Goal: Task Accomplishment & Management: Manage account settings

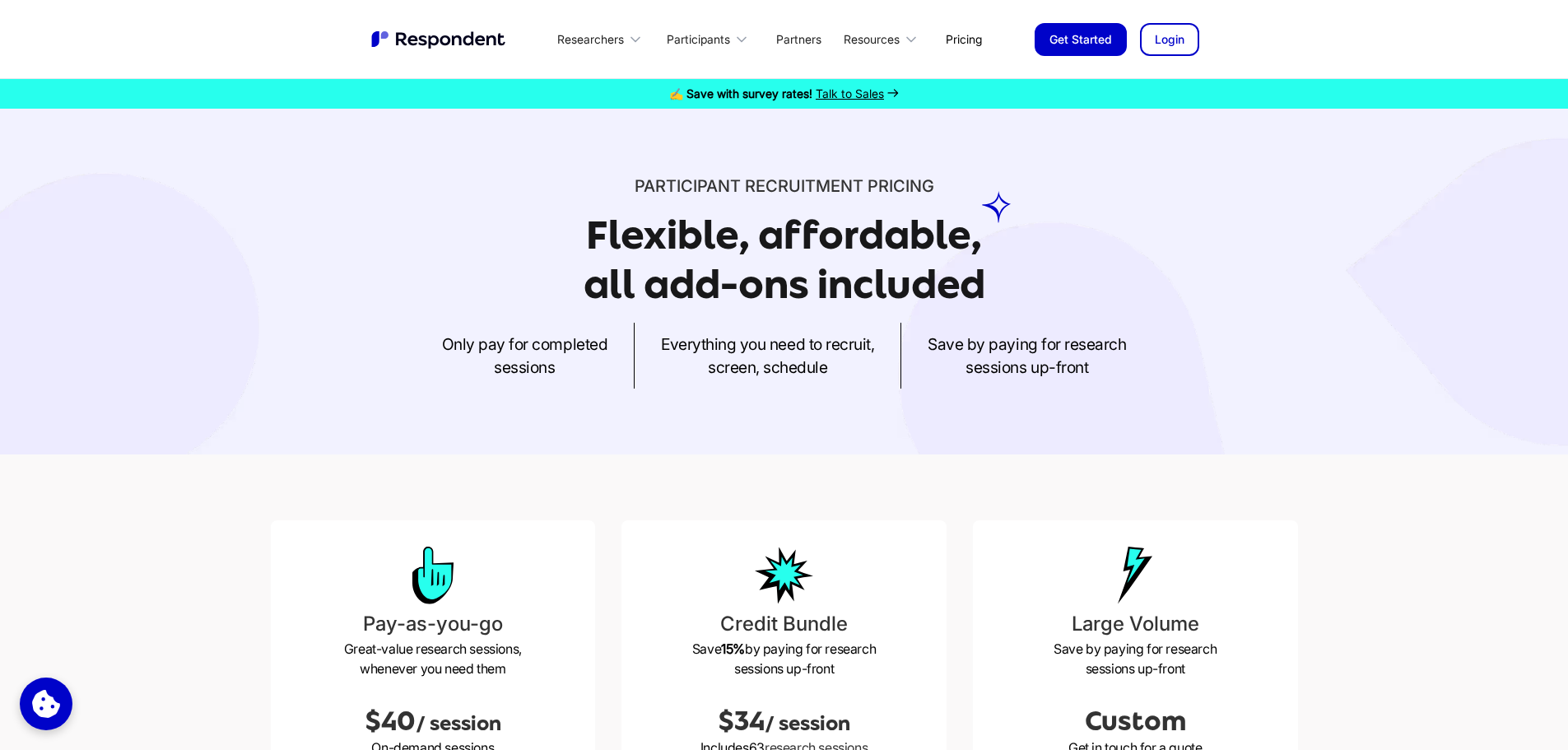
click at [454, 30] on img "home" at bounding box center [439, 39] width 140 height 21
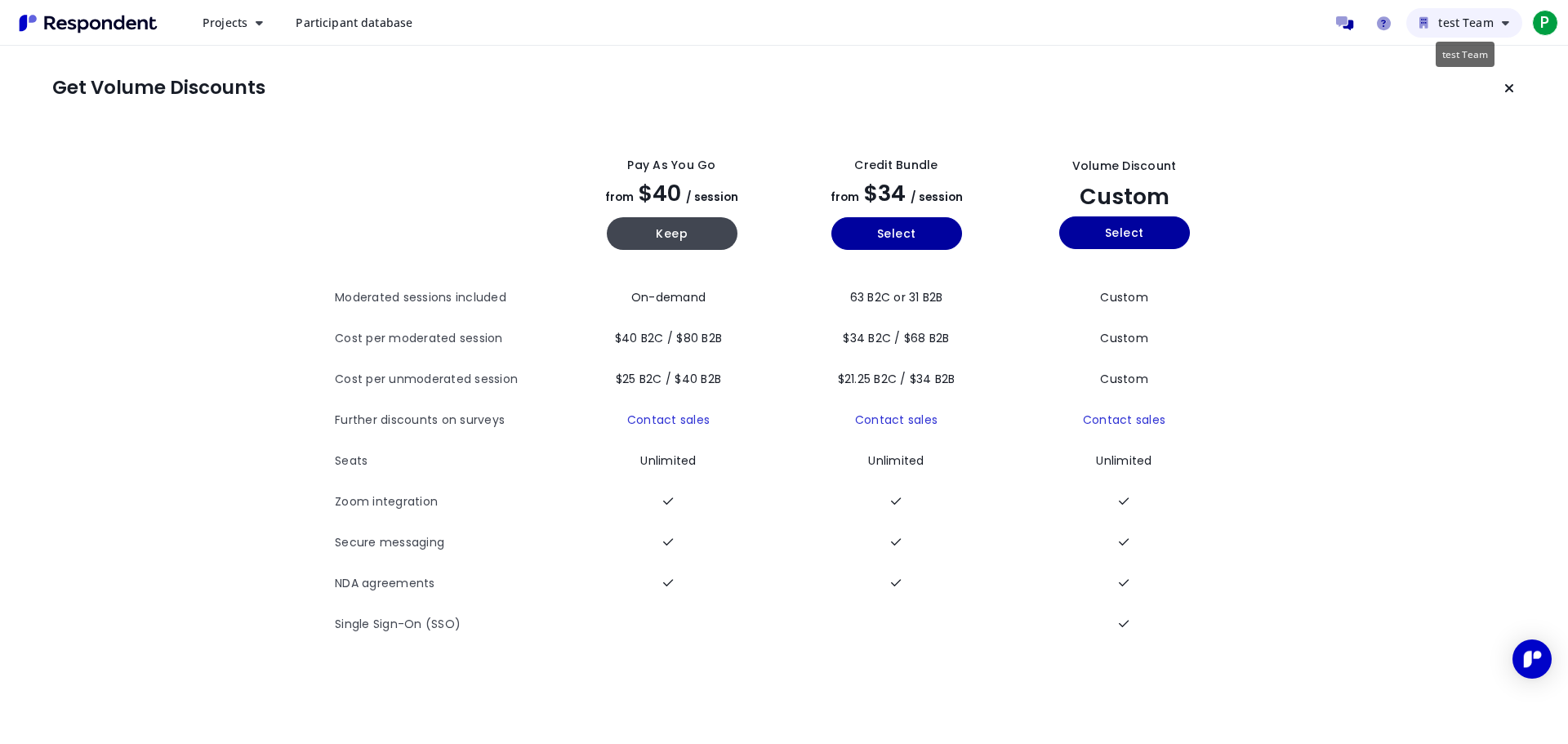
click at [1493, 28] on span "test Team" at bounding box center [1466, 22] width 55 height 16
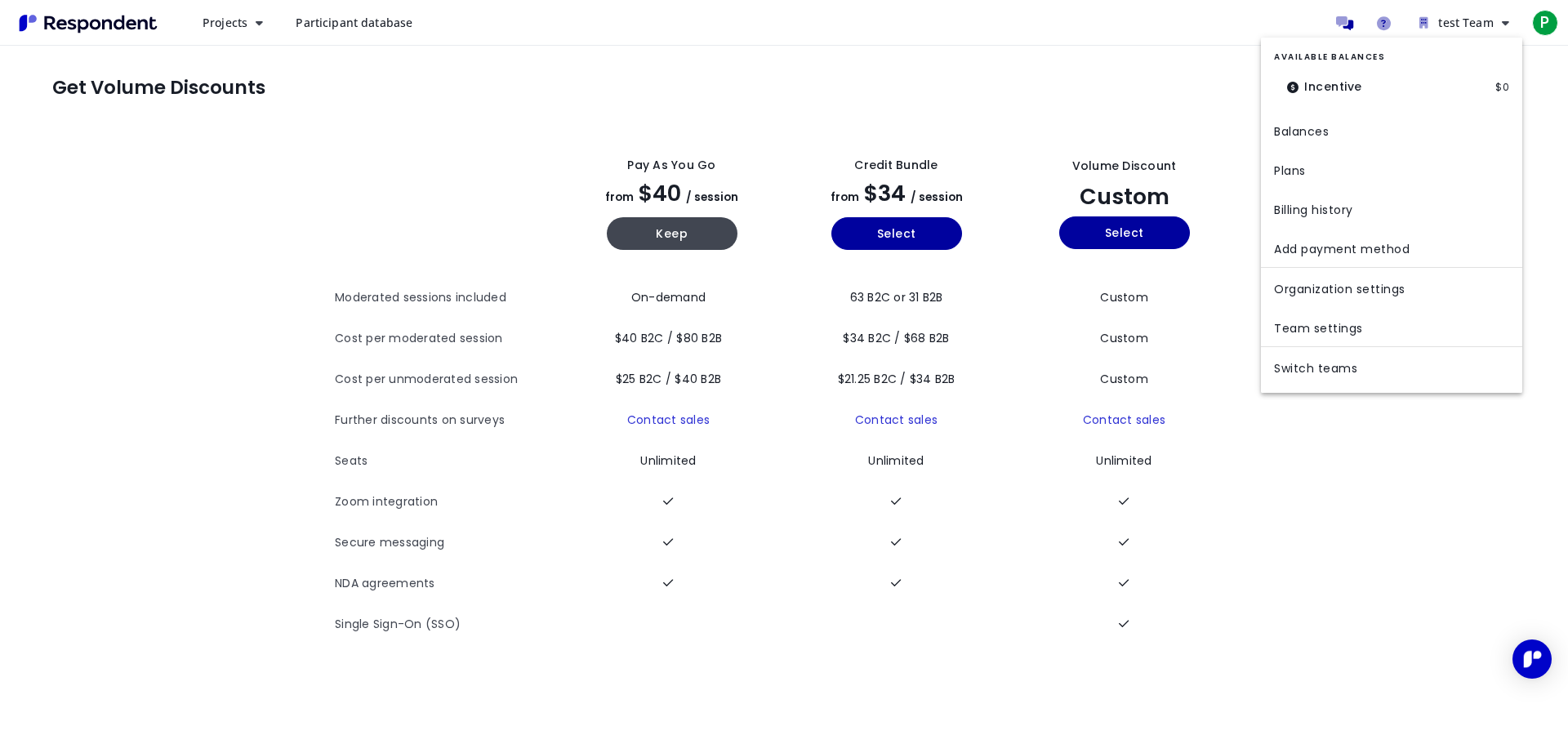
click at [1552, 26] on md-backdrop at bounding box center [784, 372] width 1568 height 744
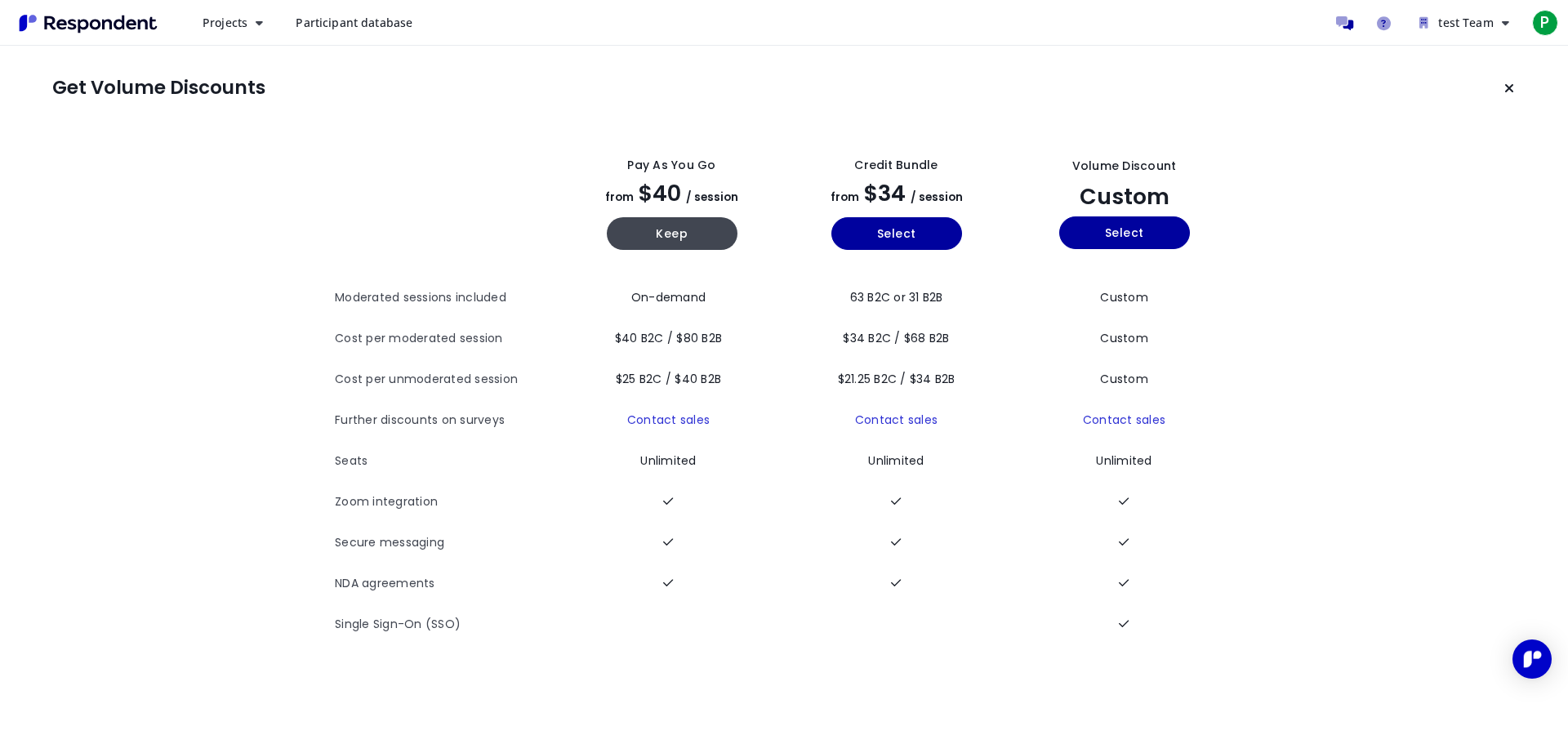
click at [1552, 26] on span "P" at bounding box center [1545, 23] width 26 height 26
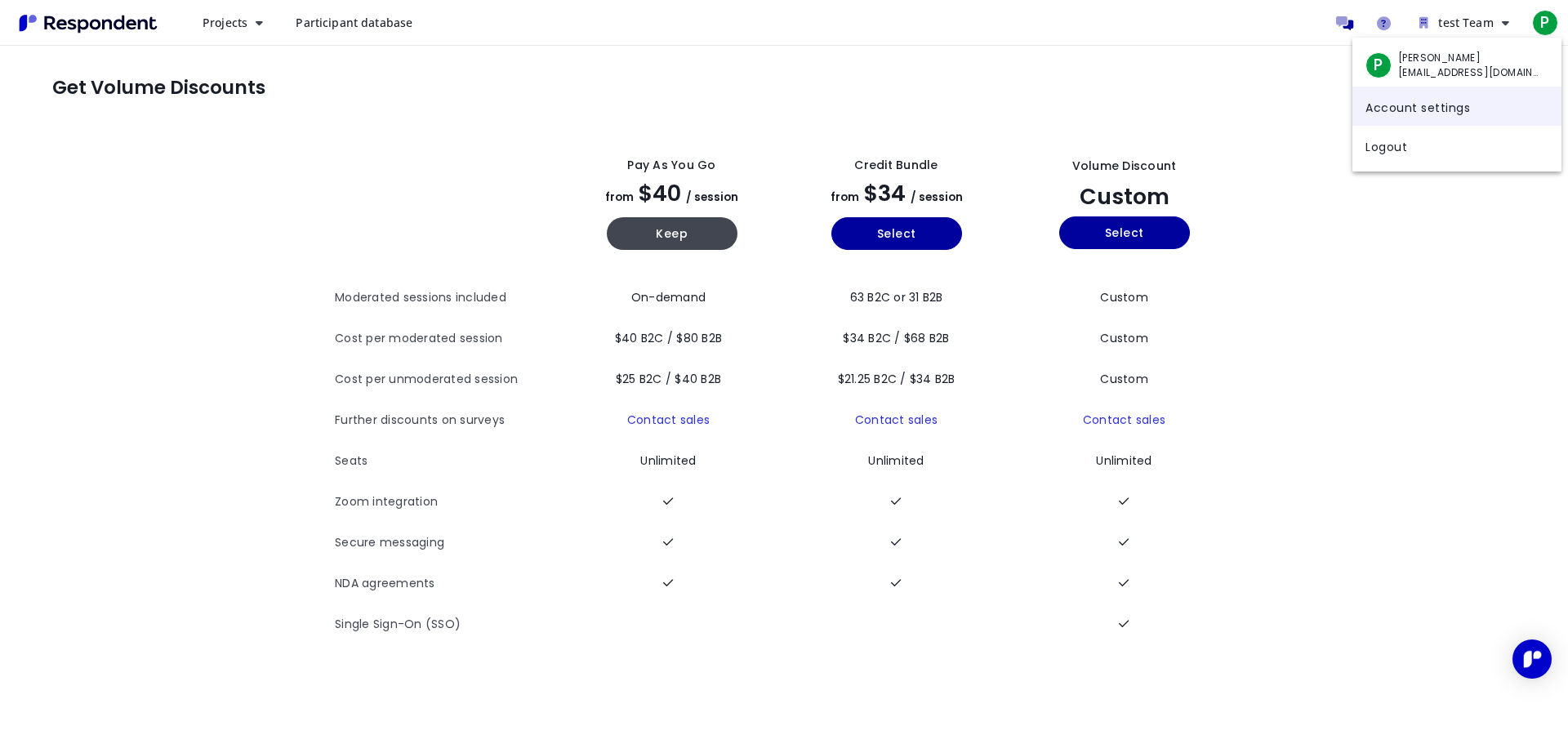
click at [1434, 109] on link "Account settings" at bounding box center [1457, 106] width 209 height 39
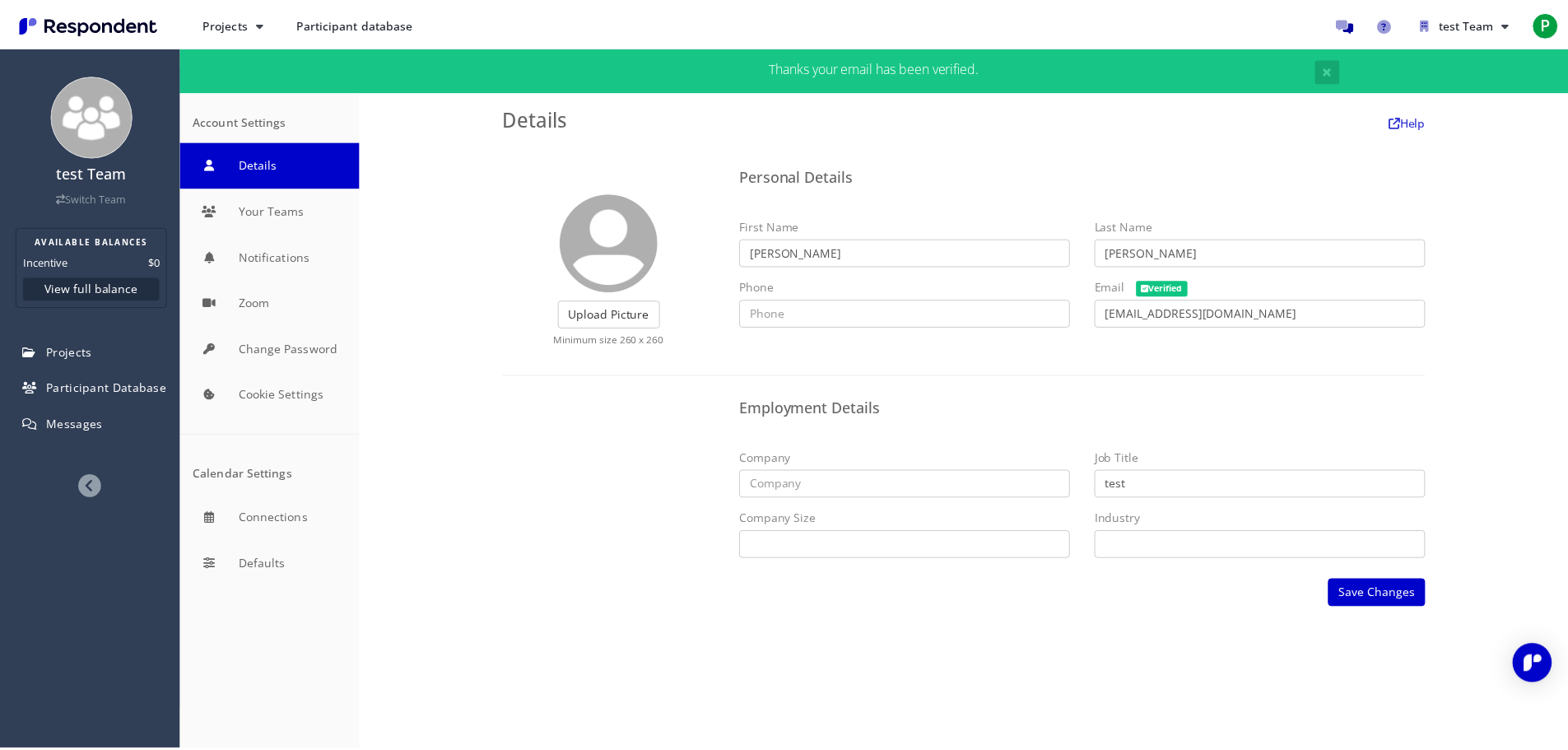
scroll to position [45, 0]
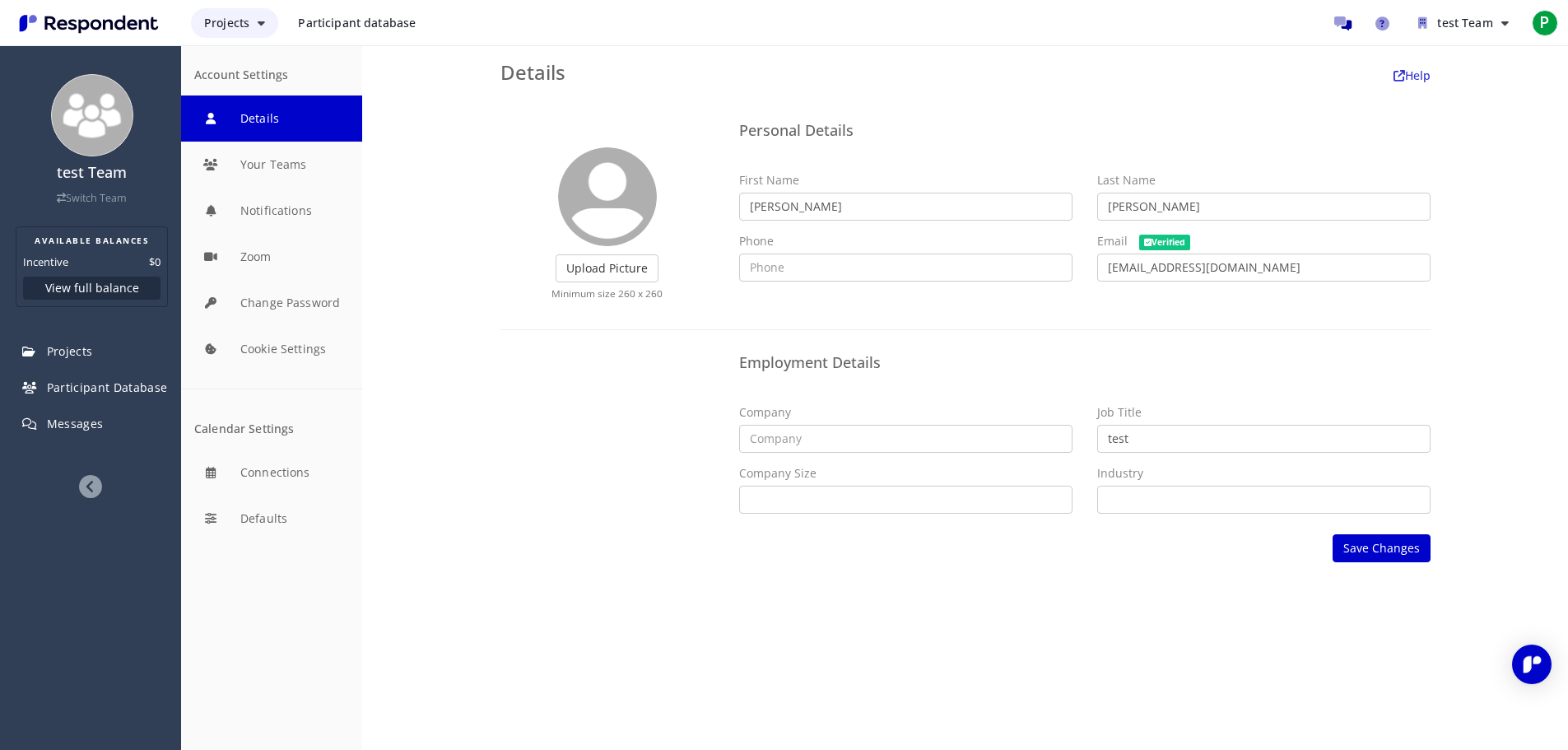
click at [247, 28] on span "Projects" at bounding box center [226, 22] width 45 height 16
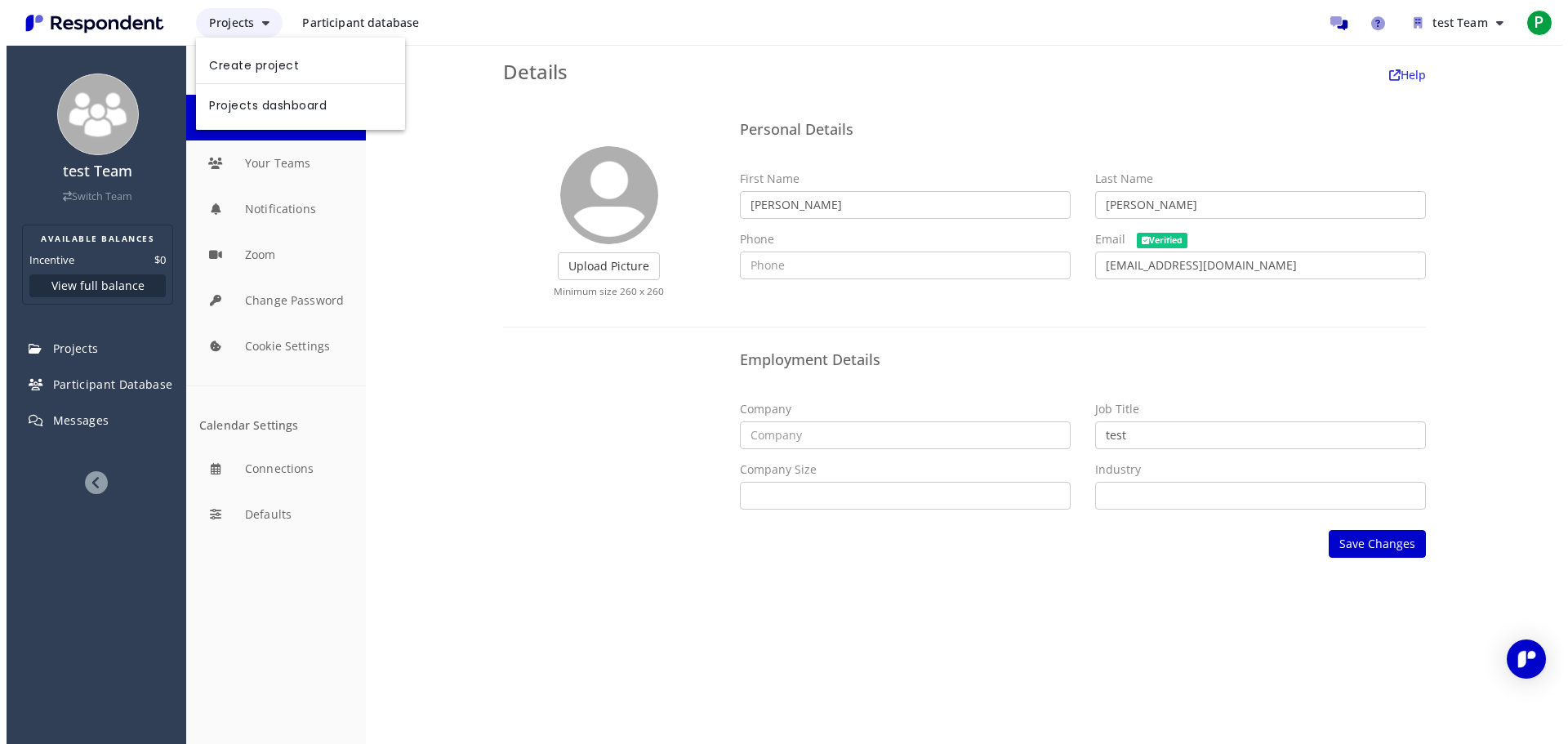
scroll to position [0, 0]
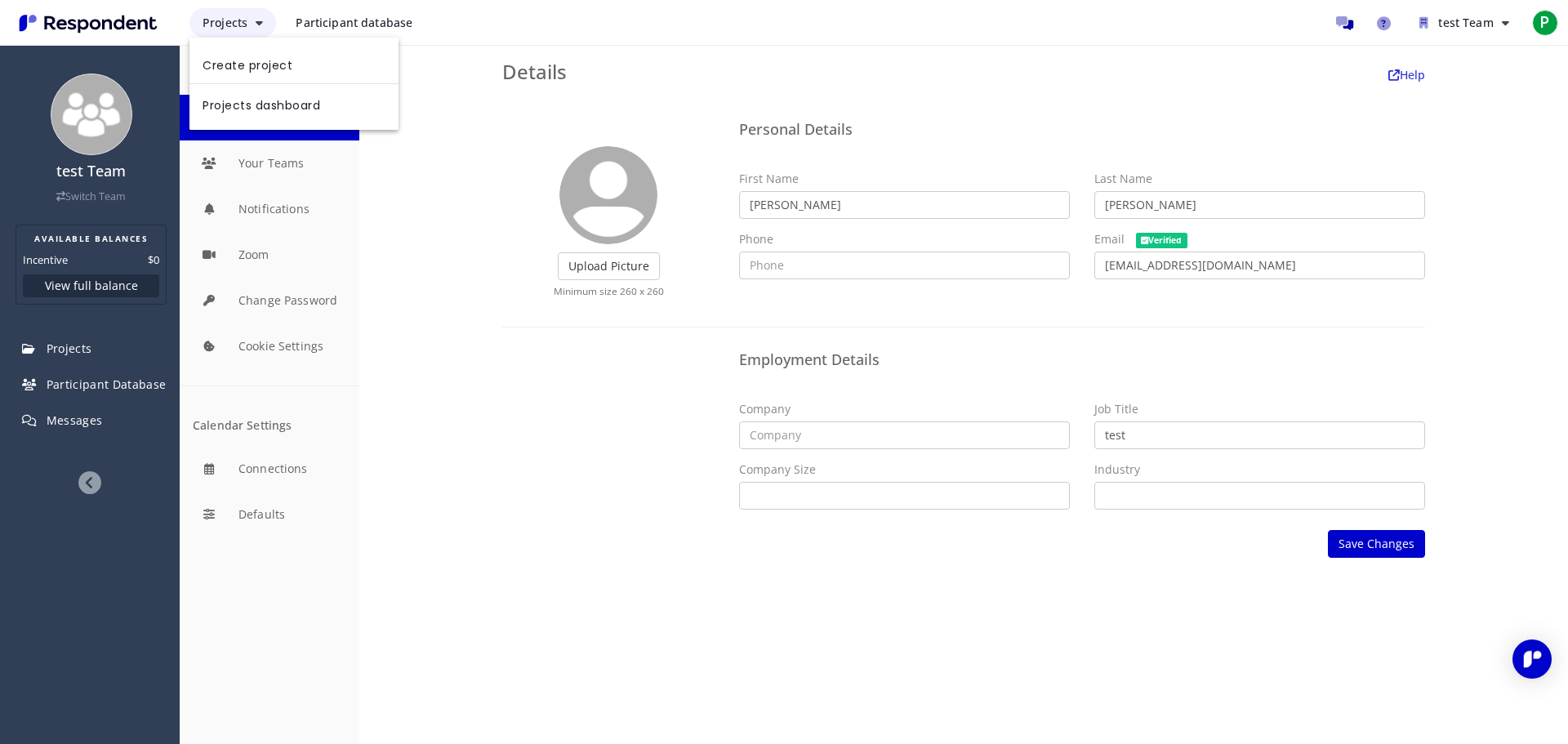
click at [245, 27] on md-backdrop at bounding box center [784, 394] width 1568 height 789
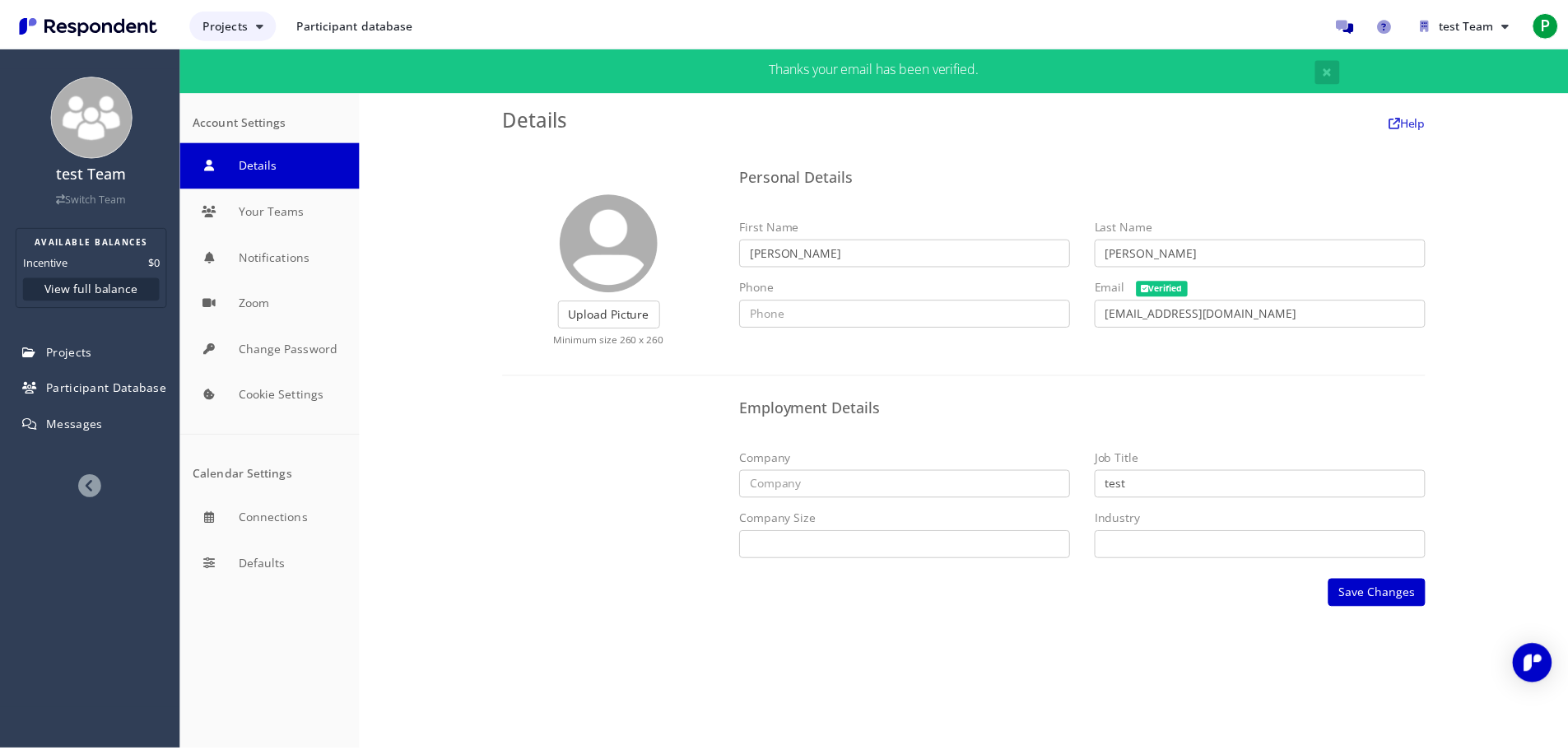
scroll to position [45, 0]
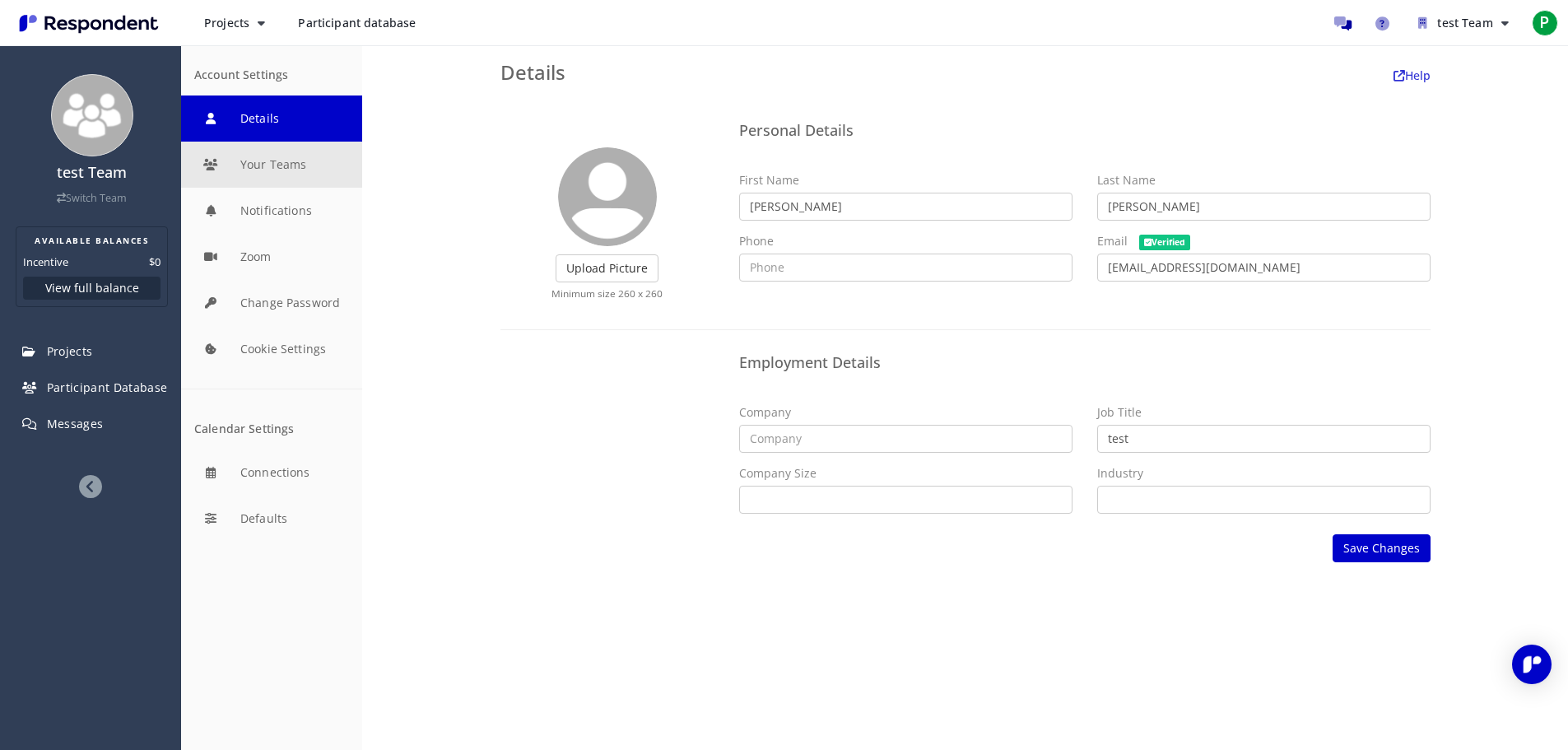
click at [309, 172] on button "Your Teams" at bounding box center [271, 165] width 181 height 46
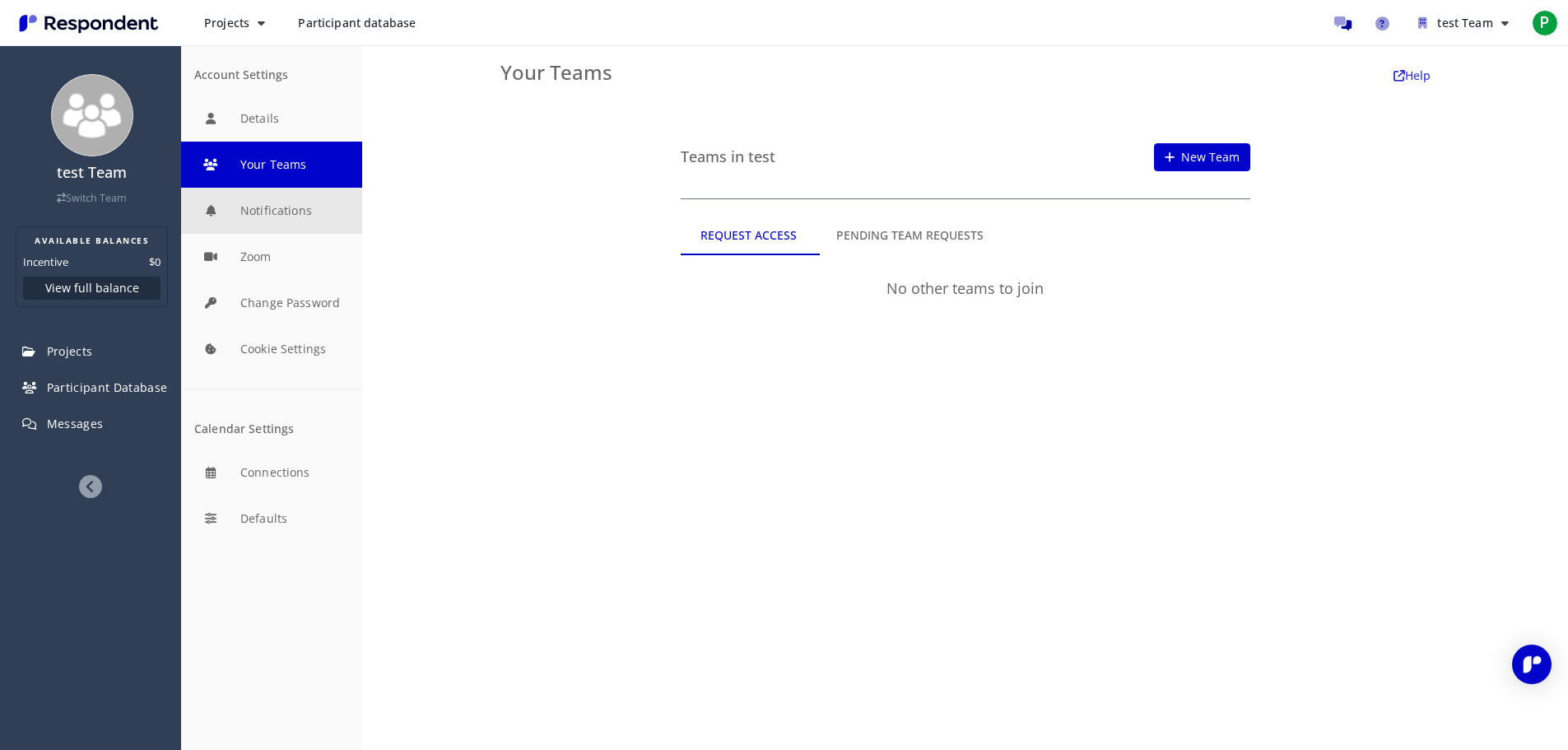
click at [296, 209] on button "Notifications" at bounding box center [271, 210] width 181 height 46
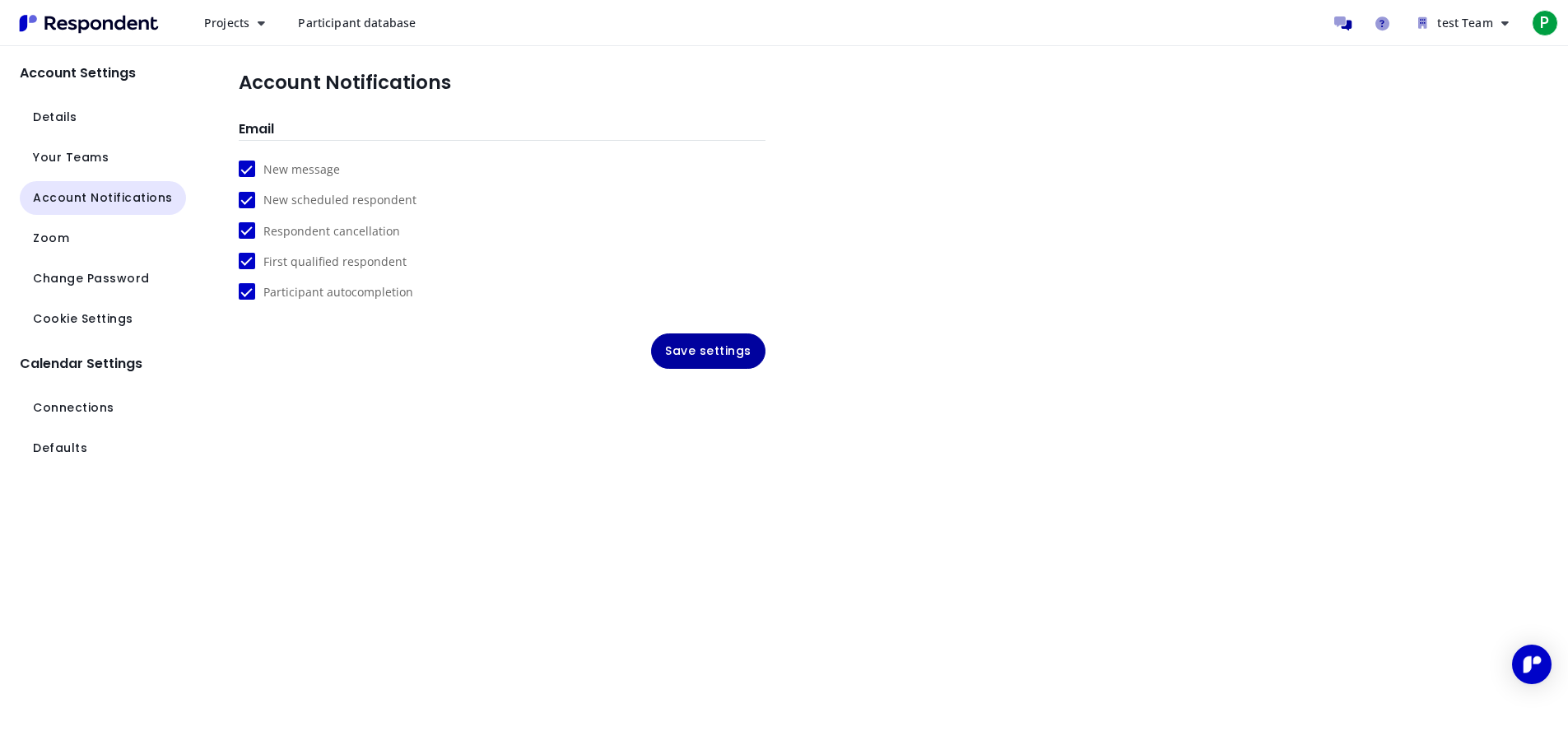
scroll to position [1, 0]
click at [74, 238] on button "Zoom" at bounding box center [102, 238] width 166 height 34
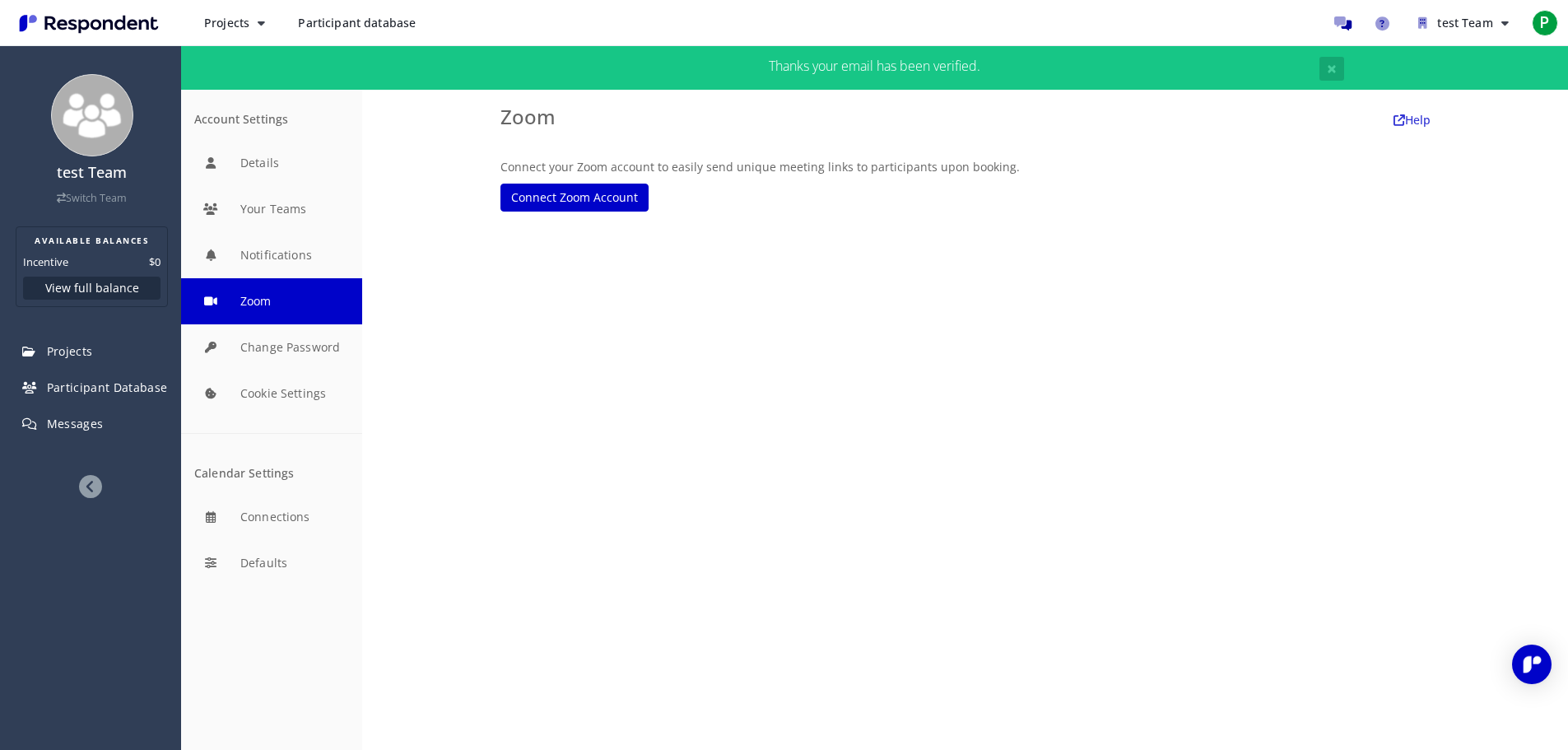
scroll to position [45, 0]
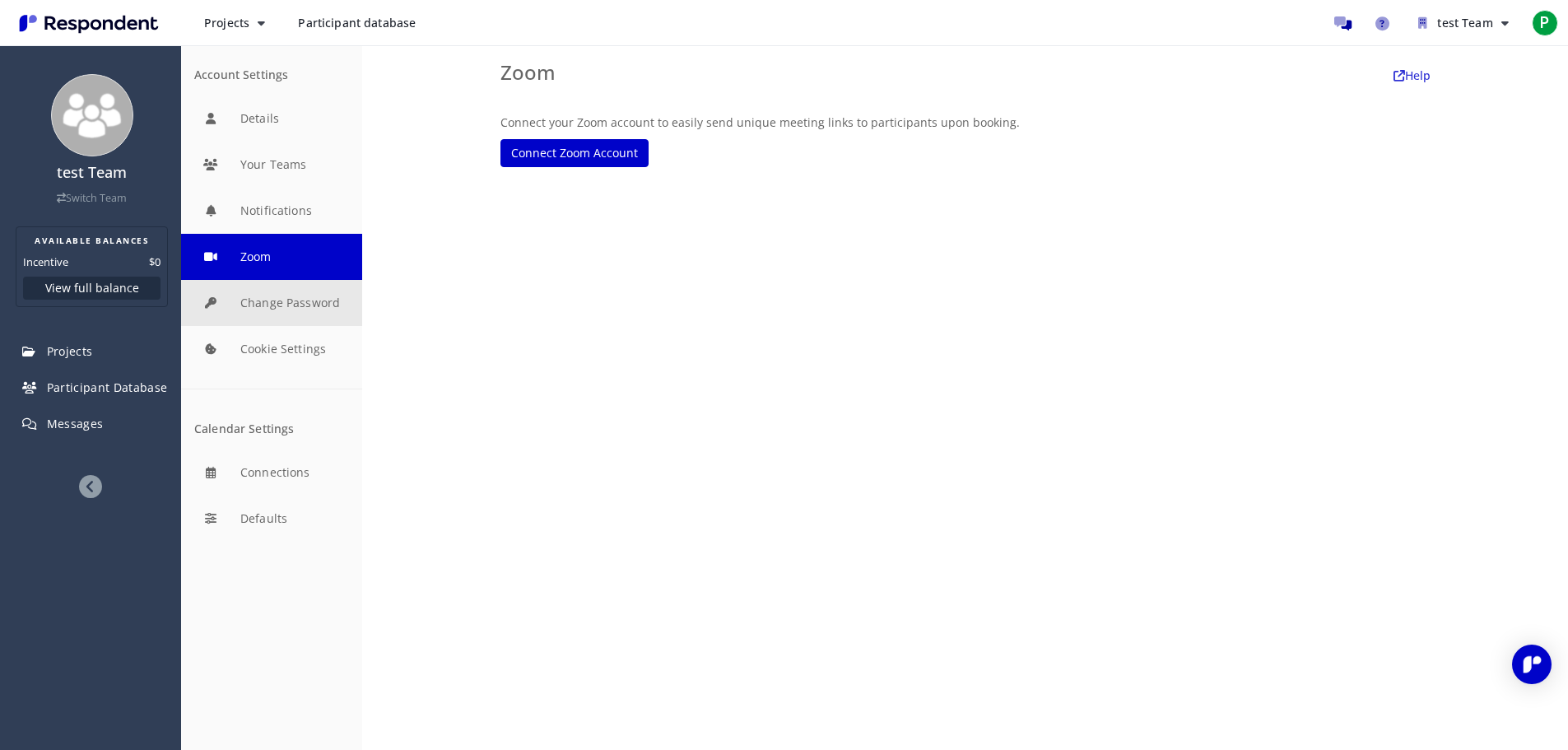
click at [276, 318] on button "Change Password" at bounding box center [271, 302] width 181 height 46
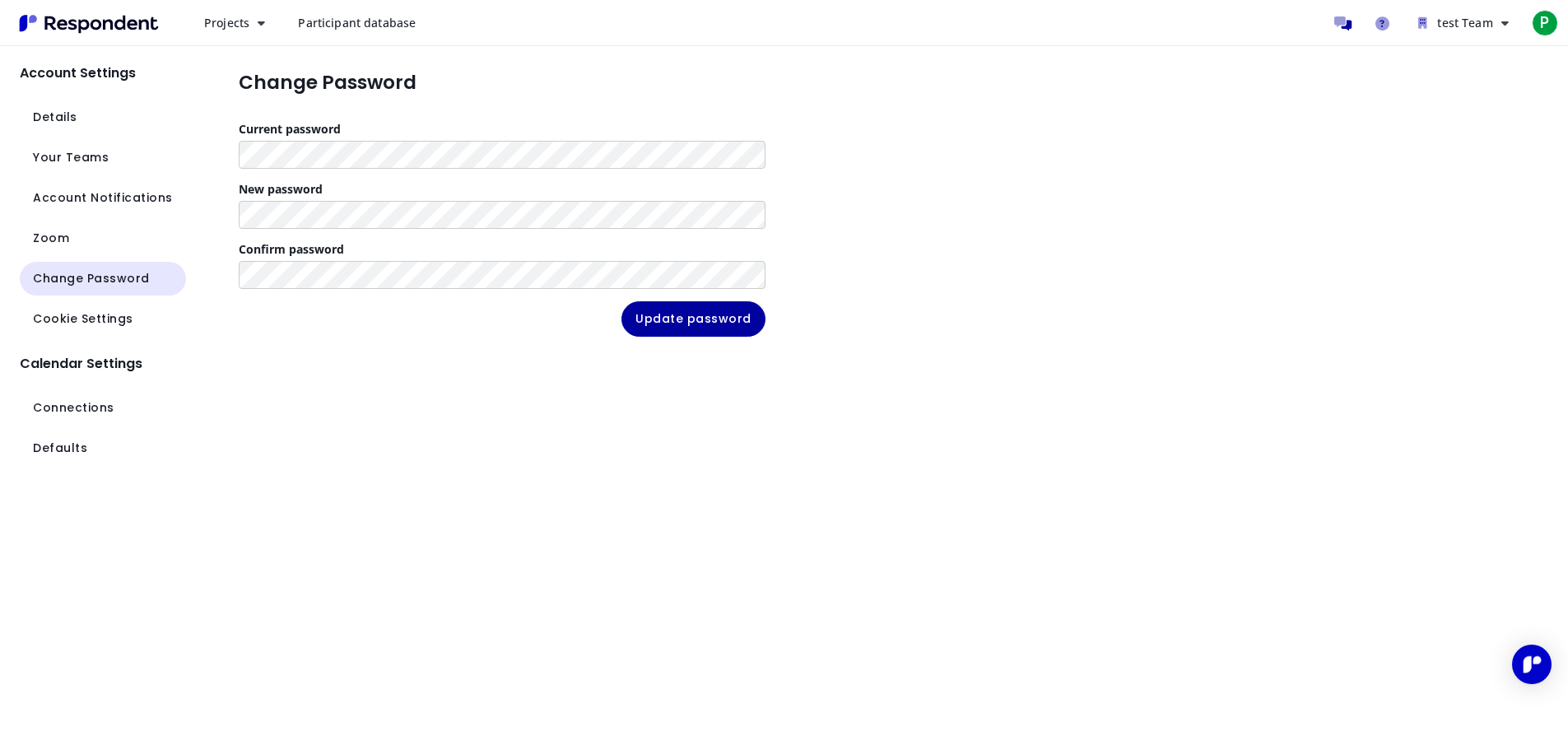
scroll to position [1, 0]
click at [98, 319] on span "Cookie Settings" at bounding box center [83, 319] width 100 height 17
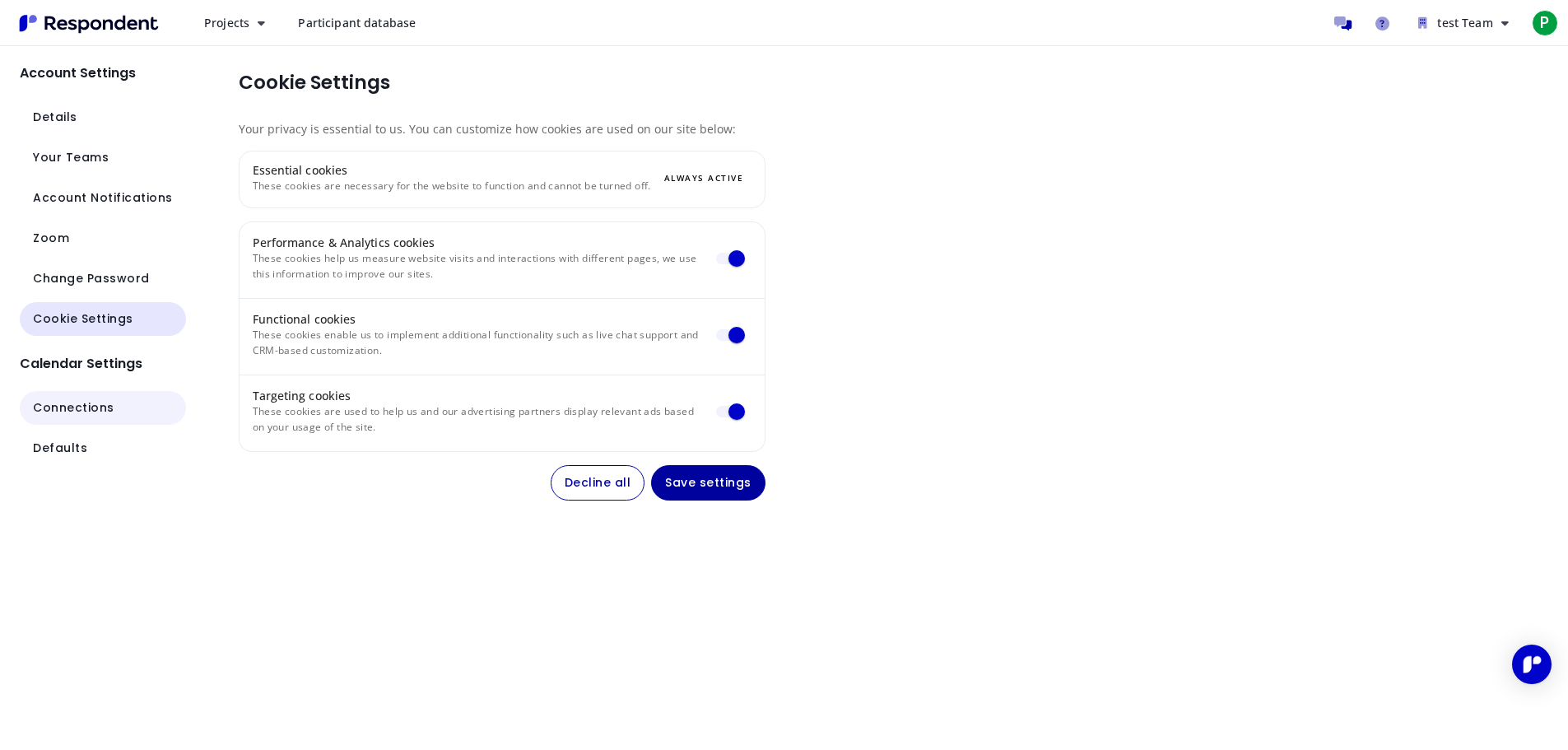
click at [103, 411] on span "Connections" at bounding box center [74, 407] width 82 height 17
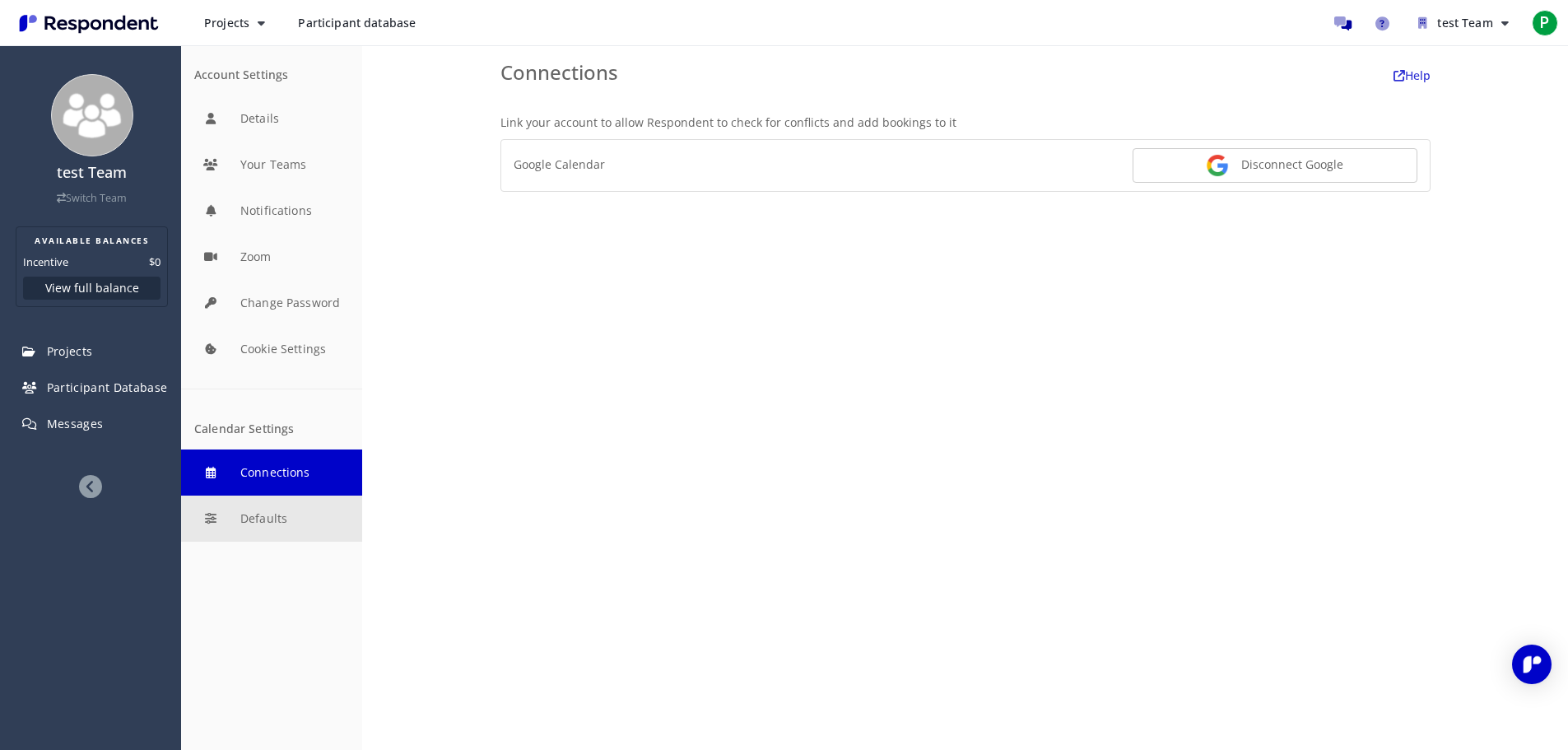
click at [287, 527] on button "Defaults" at bounding box center [271, 518] width 181 height 46
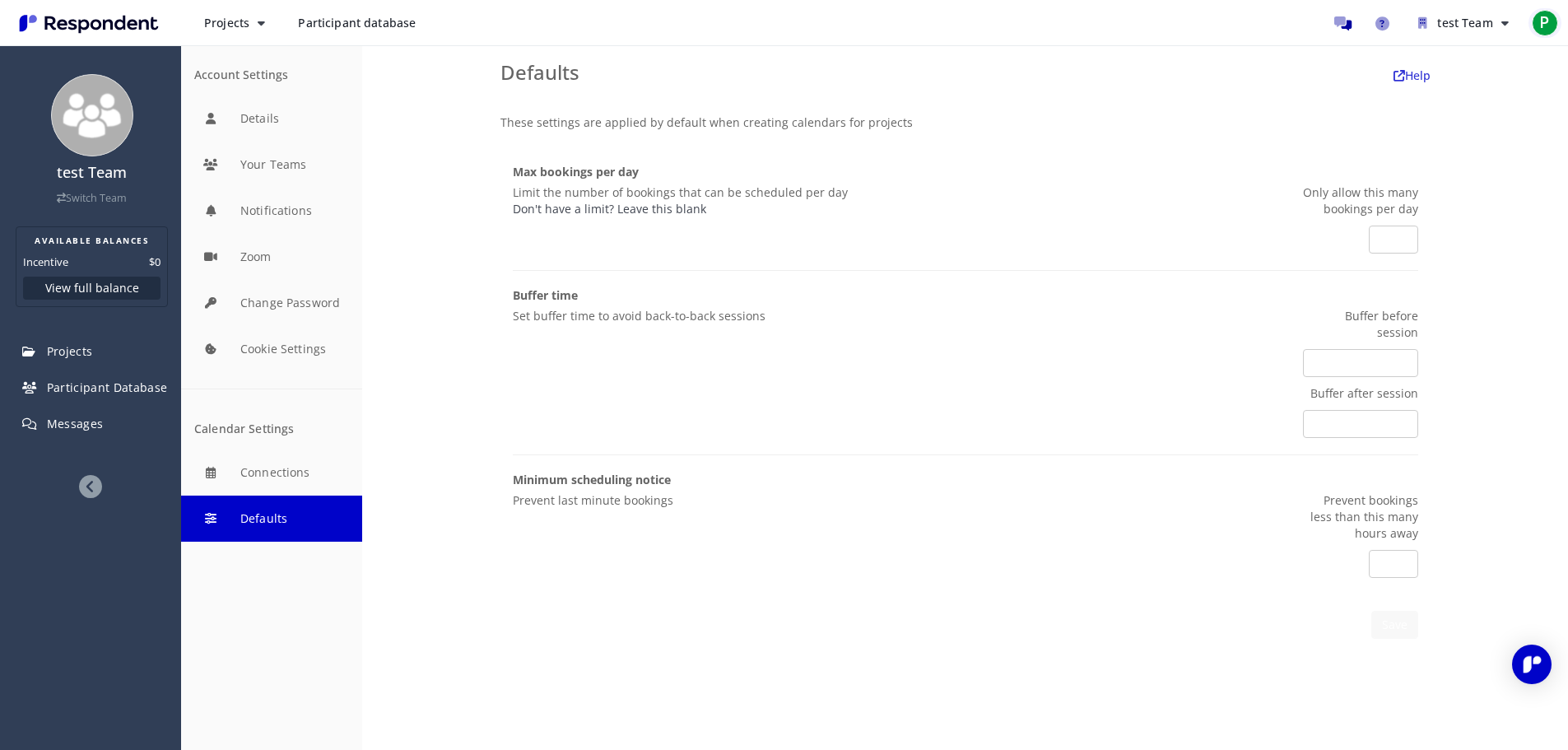
click at [1552, 24] on span "P" at bounding box center [1544, 23] width 27 height 27
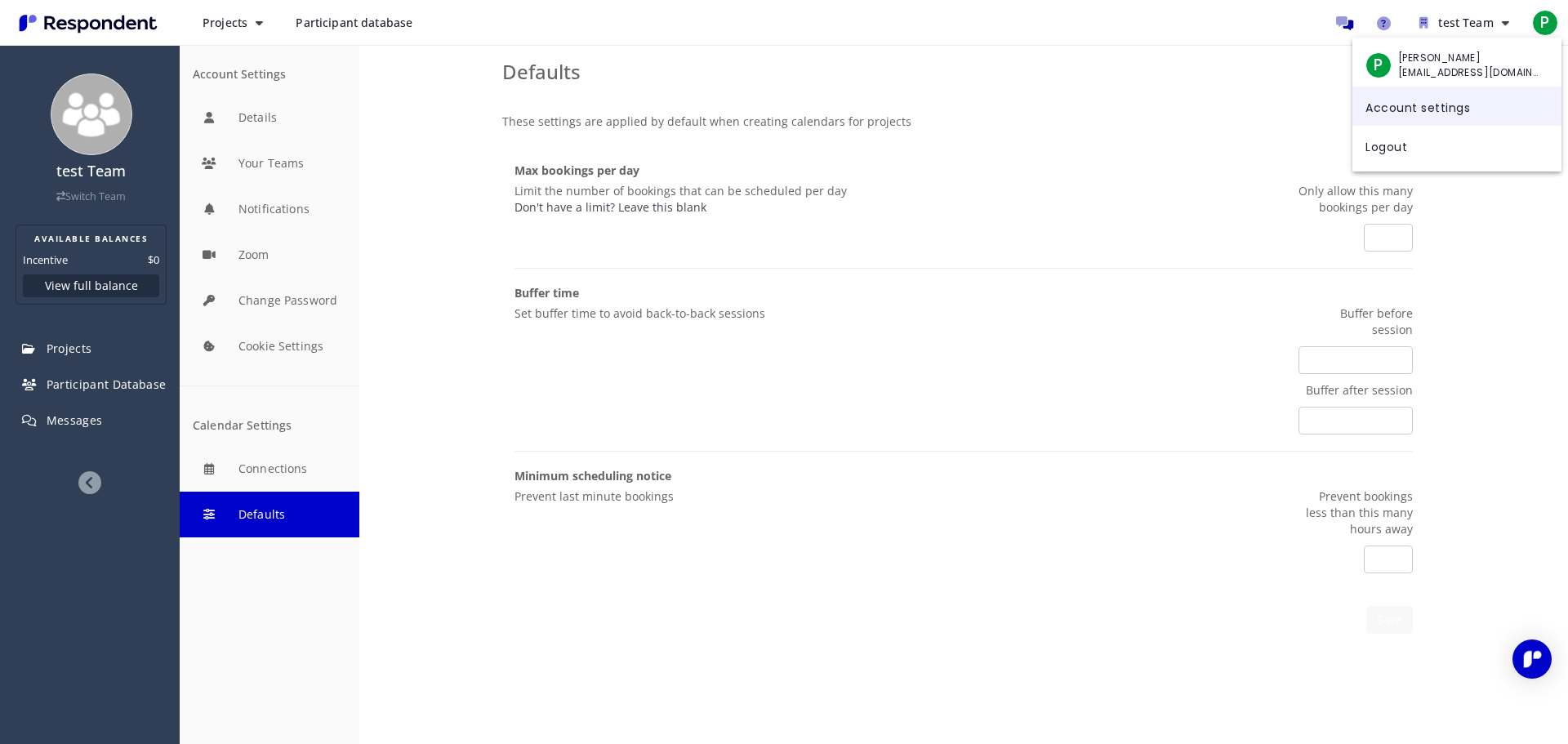
click at [1427, 108] on link "Account settings" at bounding box center [1457, 106] width 209 height 39
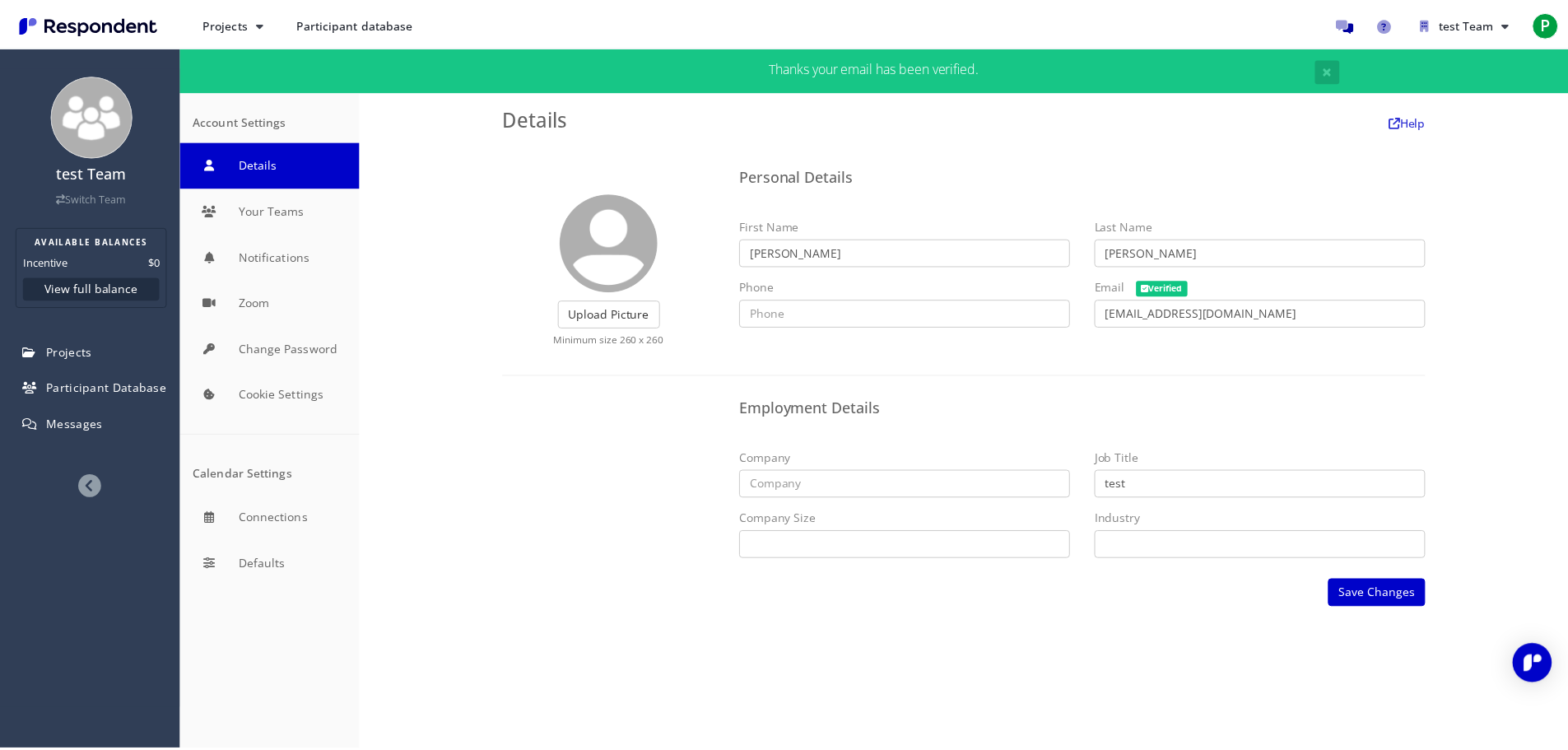
scroll to position [45, 0]
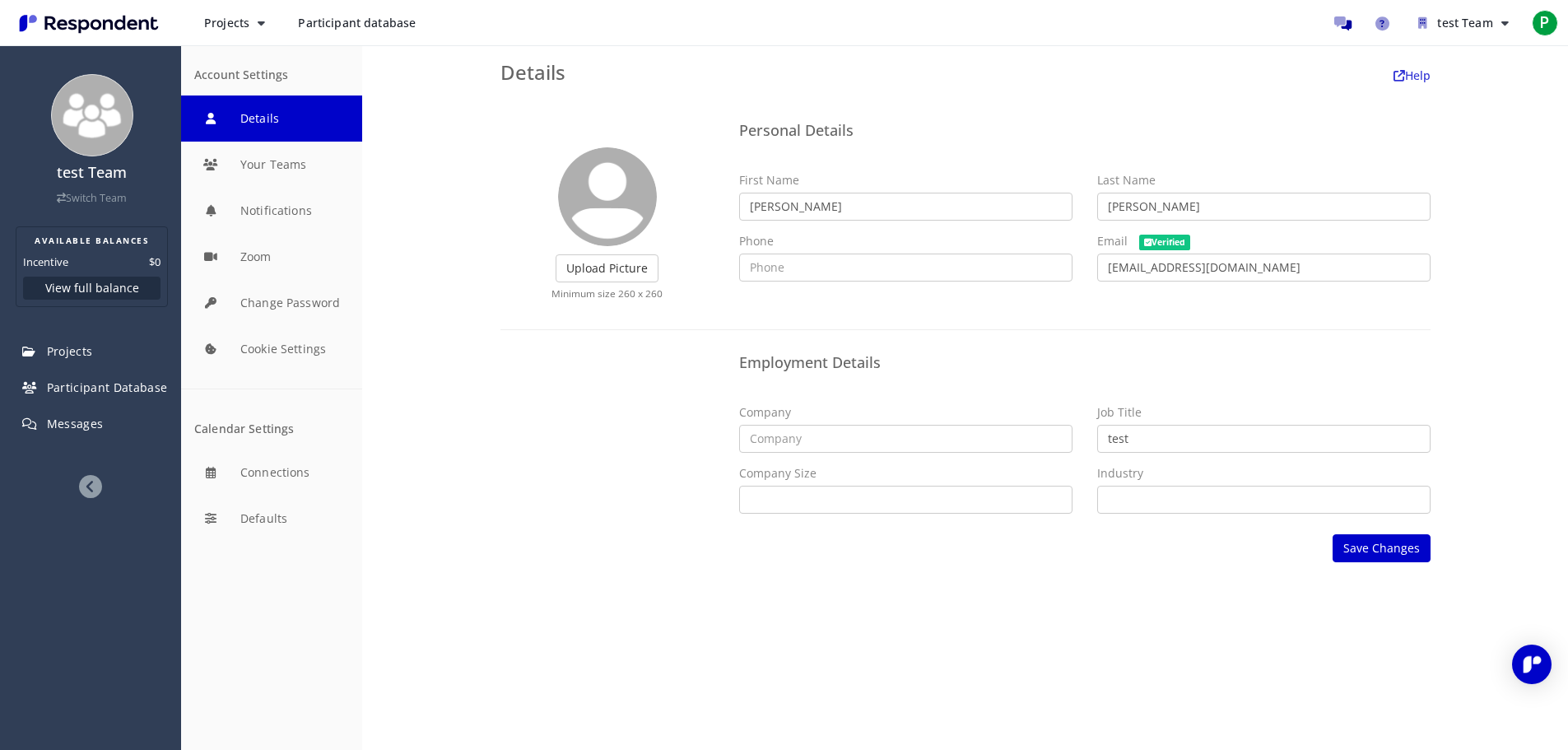
click at [49, 22] on img "Main navigation" at bounding box center [88, 24] width 152 height 28
